Goal: Use online tool/utility: Use online tool/utility

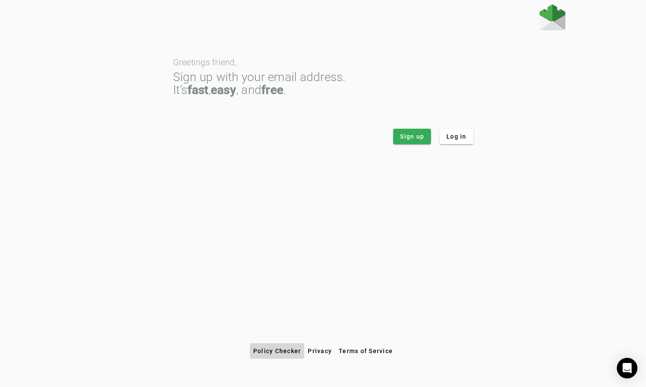
click at [282, 349] on span "Policy Checker" at bounding box center [277, 351] width 48 height 7
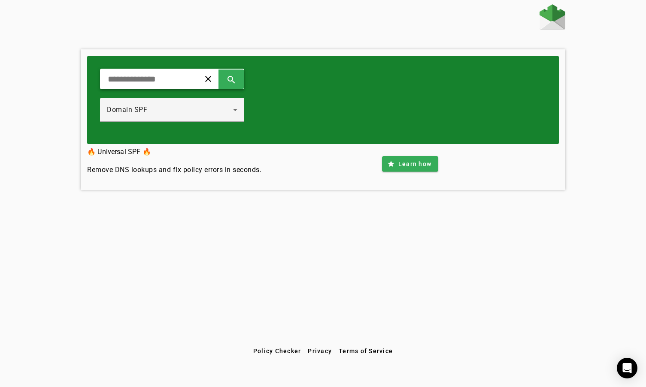
click at [142, 82] on input "text" at bounding box center [146, 79] width 79 height 10
type input "**********"
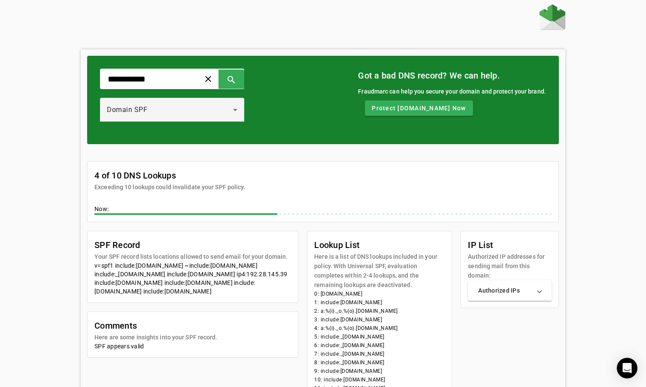
click at [192, 33] on div "**********" at bounding box center [323, 246] width 484 height 484
drag, startPoint x: 112, startPoint y: 266, endPoint x: 265, endPoint y: 267, distance: 152.8
click at [265, 267] on div "v=spf1 include:universalspf.org ~include:x.universalspf.org include:_spf.google…" at bounding box center [192, 278] width 197 height 34
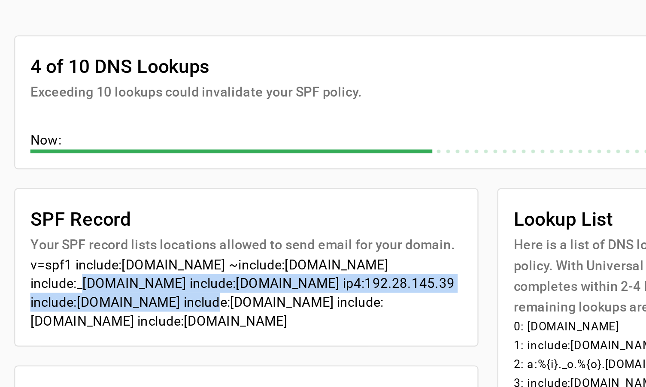
drag, startPoint x: 13, startPoint y: 128, endPoint x: 69, endPoint y: 140, distance: 57.0
click at [88, 261] on mat-card-content "v=spf1 include:universalspf.org ~include:x.universalspf.org include:_spf.google…" at bounding box center [193, 281] width 210 height 41
click at [94, 261] on div "v=spf1 include:universalspf.org ~include:x.universalspf.org include:_spf.google…" at bounding box center [192, 278] width 197 height 34
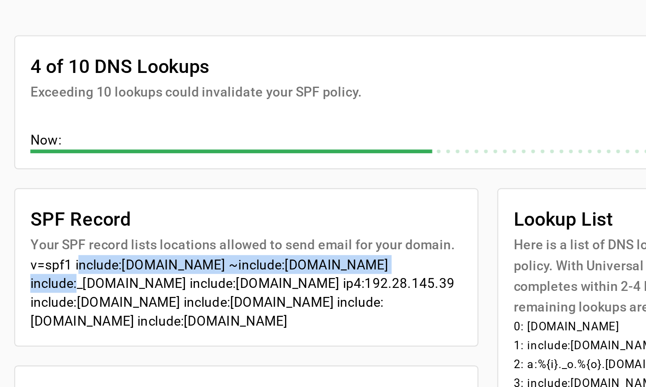
drag, startPoint x: 34, startPoint y: 119, endPoint x: 178, endPoint y: 123, distance: 143.8
click at [178, 261] on div "v=spf1 include:universalspf.org ~include:x.universalspf.org include:_spf.google…" at bounding box center [192, 278] width 197 height 34
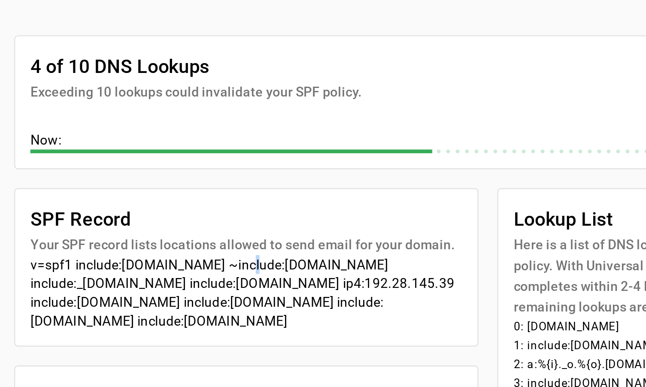
click at [101, 261] on div "v=spf1 include:universalspf.org ~include:x.universalspf.org include:_spf.google…" at bounding box center [192, 278] width 197 height 34
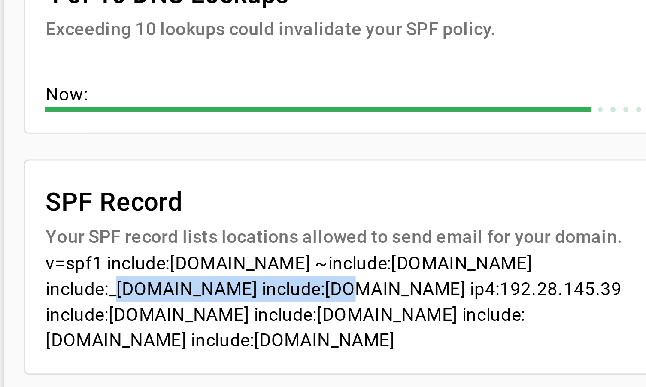
drag, startPoint x: 14, startPoint y: 97, endPoint x: 86, endPoint y: 97, distance: 71.7
click at [88, 261] on mat-card-content "v=spf1 include:universalspf.org ~include:x.universalspf.org include:_spf.google…" at bounding box center [193, 281] width 210 height 41
click at [94, 261] on div "v=spf1 include:universalspf.org ~include:x.universalspf.org include:_spf.google…" at bounding box center [192, 278] width 197 height 34
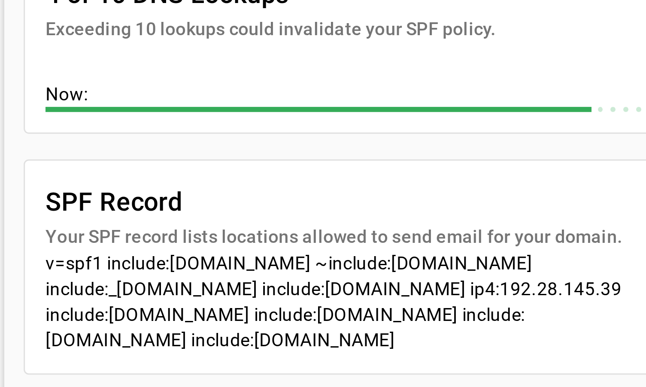
scroll to position [119, 0]
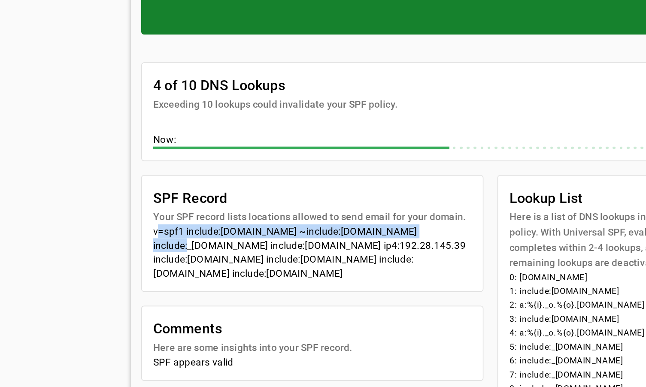
drag, startPoint x: 94, startPoint y: 142, endPoint x: 266, endPoint y: 142, distance: 172.1
click at [266, 142] on mat-card-content "v=spf1 include:universalspf.org ~include:x.universalspf.org include:_spf.google…" at bounding box center [193, 162] width 210 height 41
click at [266, 142] on div "v=spf1 include:universalspf.org ~include:x.universalspf.org include:_spf.google…" at bounding box center [192, 159] width 197 height 34
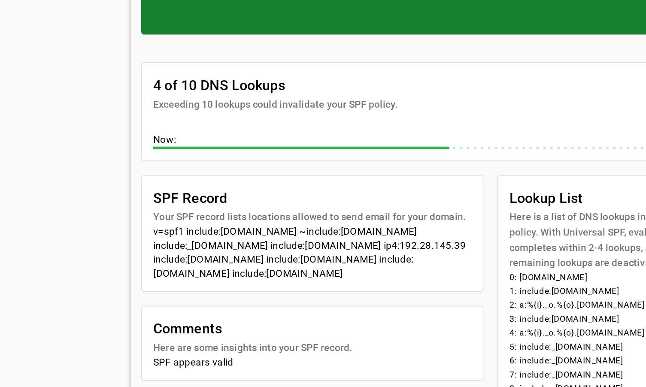
drag, startPoint x: 209, startPoint y: 167, endPoint x: 257, endPoint y: 167, distance: 48.1
click at [257, 167] on div "v=spf1 include:universalspf.org ~include:x.universalspf.org include:_spf.google…" at bounding box center [192, 159] width 197 height 34
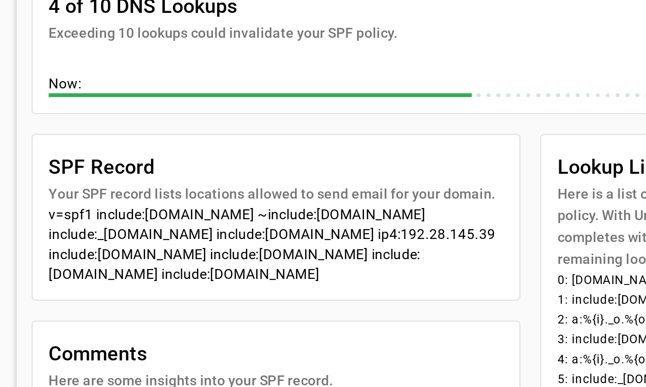
click at [148, 175] on div "v=spf1 include:universalspf.org ~include:x.universalspf.org include:_spf.google…" at bounding box center [192, 192] width 197 height 34
drag, startPoint x: 154, startPoint y: 120, endPoint x: 23, endPoint y: 97, distance: 133.4
click at [94, 175] on div "v=spf1 include:universalspf.org ~include:x.universalspf.org include:_spf.google…" at bounding box center [192, 192] width 197 height 34
click at [88, 175] on mat-card-content "v=spf1 include:universalspf.org ~include:x.universalspf.org include:_spf.google…" at bounding box center [193, 195] width 210 height 41
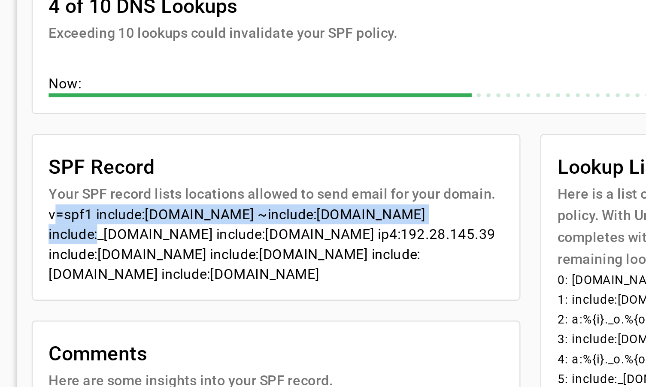
drag, startPoint x: 21, startPoint y: 91, endPoint x: 185, endPoint y: 94, distance: 164.4
click at [185, 175] on mat-card-content "v=spf1 include:universalspf.org ~include:x.universalspf.org include:_spf.google…" at bounding box center [193, 195] width 210 height 41
click at [185, 175] on div "v=spf1 include:universalspf.org ~include:x.universalspf.org include:_spf.google…" at bounding box center [192, 192] width 197 height 34
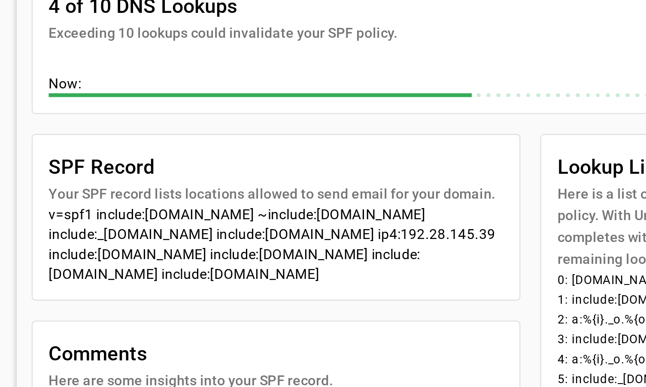
drag, startPoint x: 20, startPoint y: 100, endPoint x: 175, endPoint y: 115, distance: 155.1
click at [175, 175] on mat-card-content "v=spf1 include:universalspf.org ~include:x.universalspf.org include:_spf.google…" at bounding box center [193, 195] width 210 height 41
click at [94, 175] on div "v=spf1 include:universalspf.org ~include:x.universalspf.org include:_spf.google…" at bounding box center [192, 192] width 197 height 34
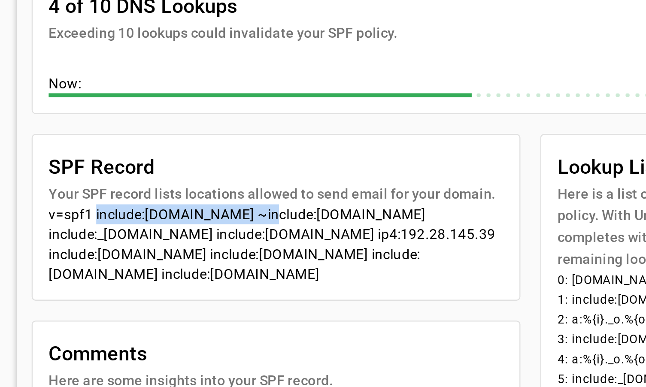
drag, startPoint x: 40, startPoint y: 92, endPoint x: 107, endPoint y: 94, distance: 67.0
click at [107, 175] on div "v=spf1 include:universalspf.org ~include:x.universalspf.org include:_spf.google…" at bounding box center [192, 192] width 197 height 34
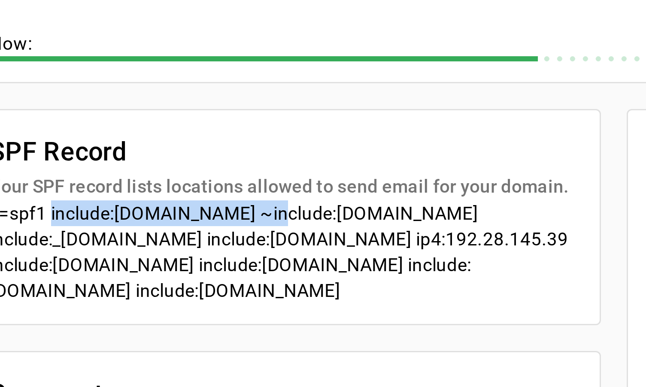
click at [94, 175] on div "v=spf1 include:universalspf.org ~include:x.universalspf.org include:_spf.google…" at bounding box center [192, 192] width 197 height 34
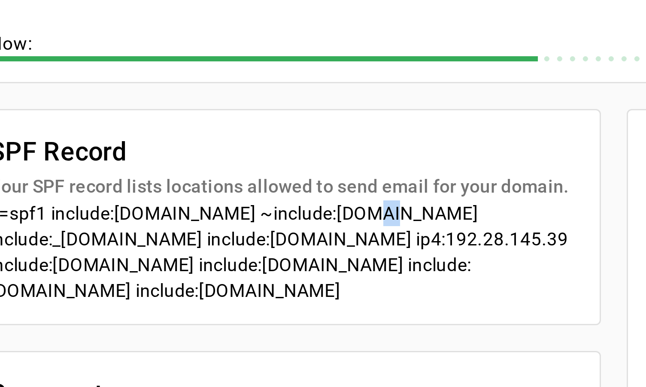
click at [115, 175] on div "v=spf1 include:universalspf.org ~include:x.universalspf.org include:_spf.google…" at bounding box center [192, 192] width 197 height 34
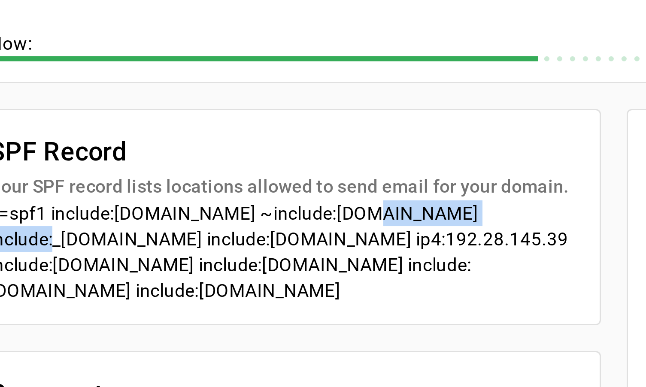
drag, startPoint x: 111, startPoint y: 71, endPoint x: 159, endPoint y: 73, distance: 48.1
click at [159, 175] on div "v=spf1 include:universalspf.org ~include:x.universalspf.org include:_spf.google…" at bounding box center [192, 192] width 197 height 34
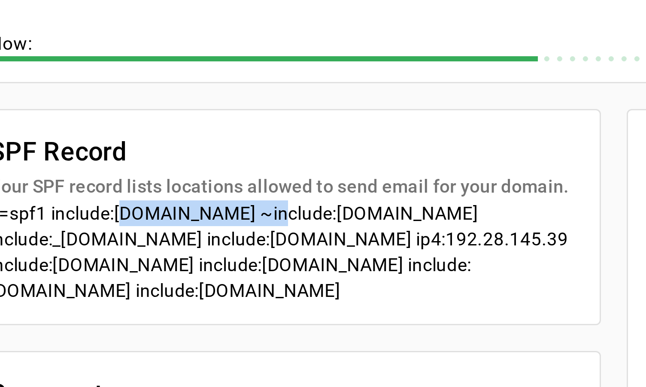
drag, startPoint x: 84, startPoint y: 71, endPoint x: 37, endPoint y: 71, distance: 46.3
click at [94, 175] on div "v=spf1 include:universalspf.org ~include:x.universalspf.org include:_spf.google…" at bounding box center [192, 192] width 197 height 34
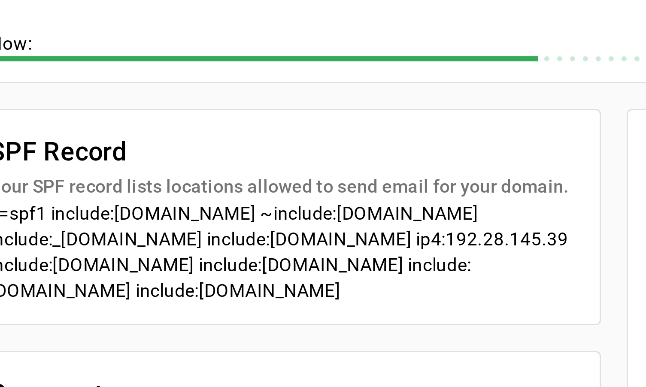
click at [94, 175] on div "v=spf1 include:universalspf.org ~include:x.universalspf.org include:_spf.google…" at bounding box center [192, 192] width 197 height 34
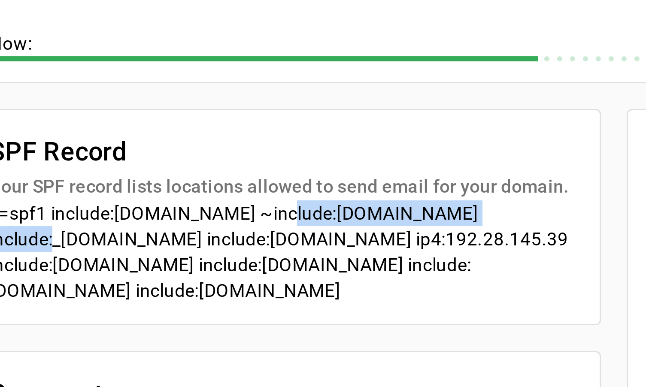
drag, startPoint x: 85, startPoint y: 70, endPoint x: 167, endPoint y: 73, distance: 82.0
click at [167, 175] on div "v=spf1 include:universalspf.org ~include:x.universalspf.org include:_spf.google…" at bounding box center [192, 192] width 197 height 34
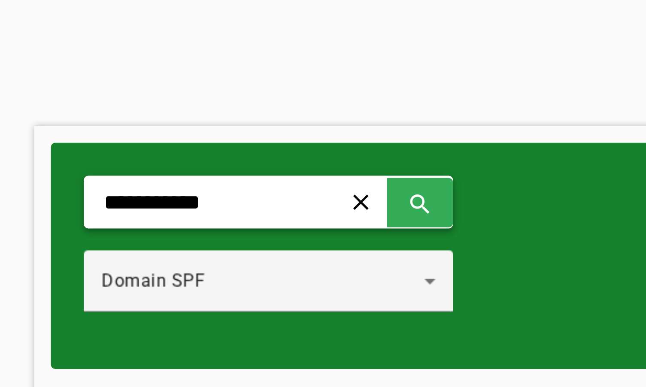
scroll to position [0, 0]
click at [107, 77] on input "**********" at bounding box center [146, 79] width 79 height 10
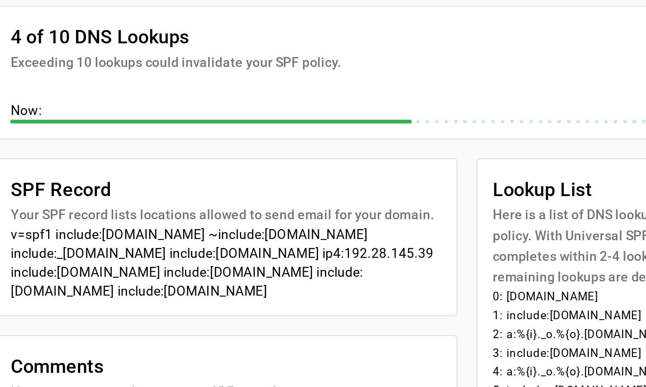
drag, startPoint x: 74, startPoint y: 131, endPoint x: 136, endPoint y: 131, distance: 61.8
click at [136, 261] on div "v=spf1 include:universalspf.org ~include:x.universalspf.org include:_spf.google…" at bounding box center [192, 278] width 197 height 34
copy div "docebosaas.com"
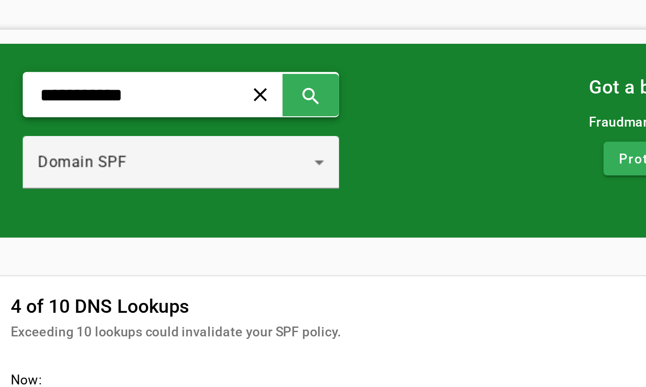
click at [107, 74] on input "**********" at bounding box center [146, 79] width 79 height 10
paste input "***"
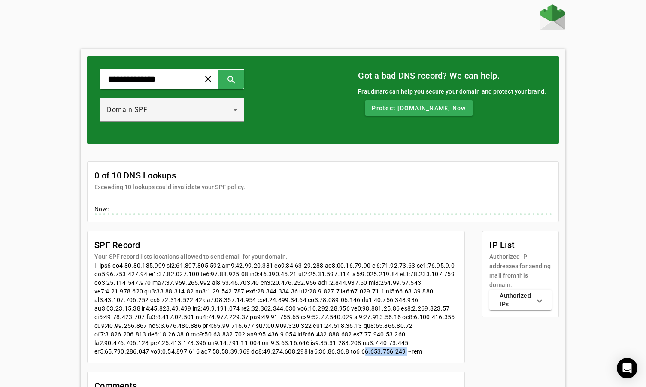
drag, startPoint x: 397, startPoint y: 351, endPoint x: 439, endPoint y: 351, distance: 41.2
click at [439, 351] on div at bounding box center [275, 308] width 363 height 94
copy div "35.182.126.159"
click at [48, 42] on div "**********" at bounding box center [323, 234] width 646 height 460
type input "**********"
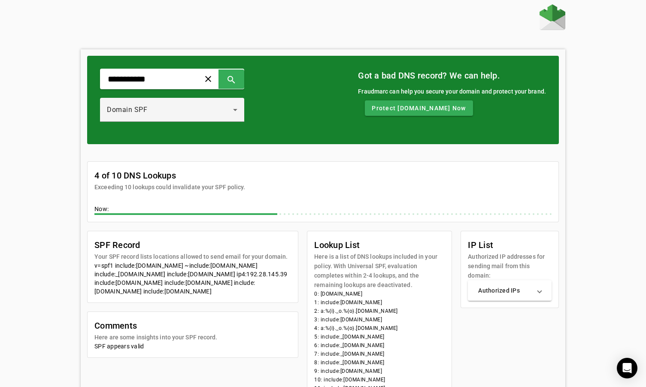
click at [602, 80] on div "**********" at bounding box center [323, 246] width 646 height 484
